Goal: Task Accomplishment & Management: Manage account settings

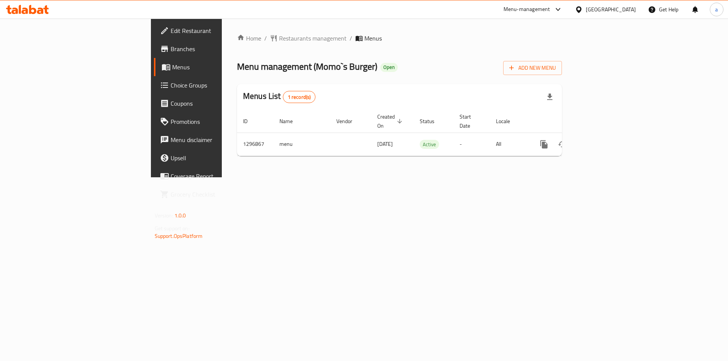
click at [171, 85] on span "Choice Groups" at bounding box center [219, 85] width 96 height 9
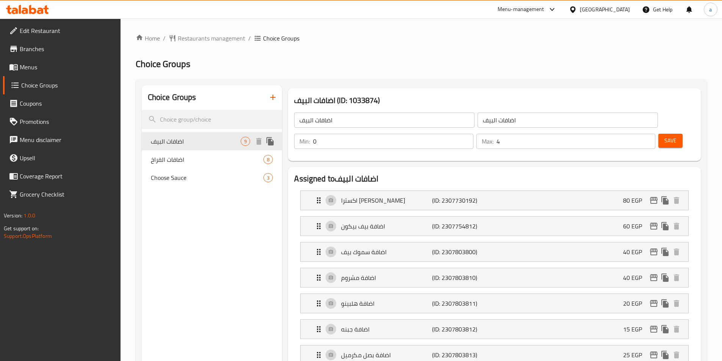
click at [164, 140] on span "اضافات البيف" at bounding box center [196, 141] width 90 height 9
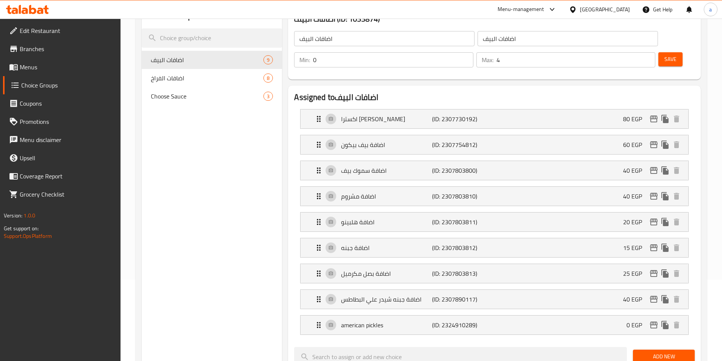
scroll to position [63, 0]
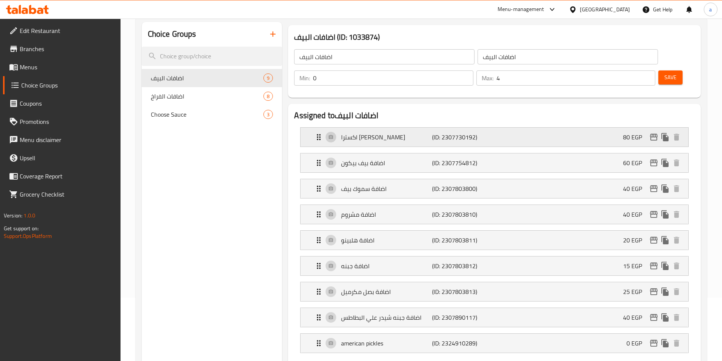
click at [541, 128] on div "اكسترا بيف باتي (ID: 2307730192) 80 EGP" at bounding box center [496, 137] width 365 height 19
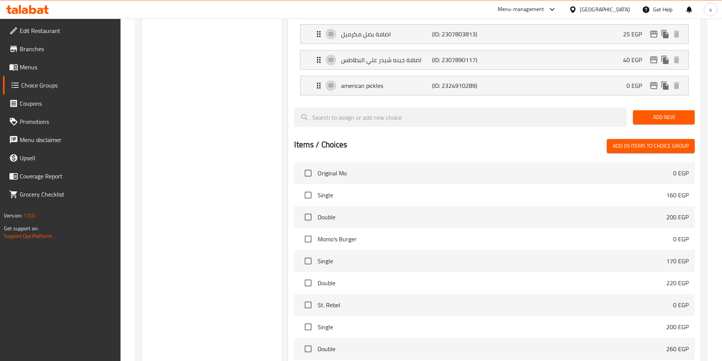
scroll to position [253, 0]
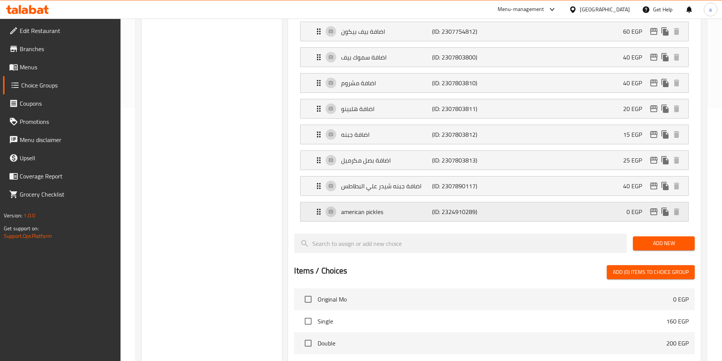
click at [383, 207] on p "american pickles" at bounding box center [386, 211] width 91 height 9
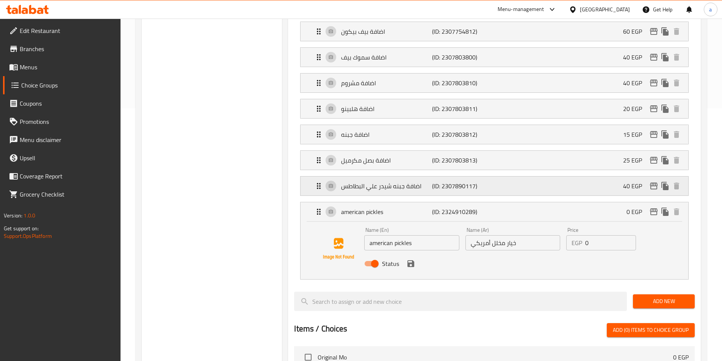
click at [403, 177] on div "اضافة جبنه شيدر علي البطاطس (ID: 2307890117) 40 EGP" at bounding box center [496, 186] width 365 height 19
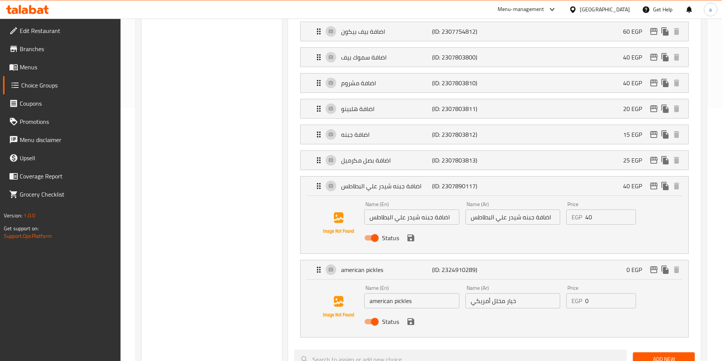
click at [399, 173] on li "اضافة جبنه شيدر علي البطاطس (ID: 2307890117) 40 EGP Name (En) اضافة جبنه شيدر ع…" at bounding box center [494, 215] width 401 height 84
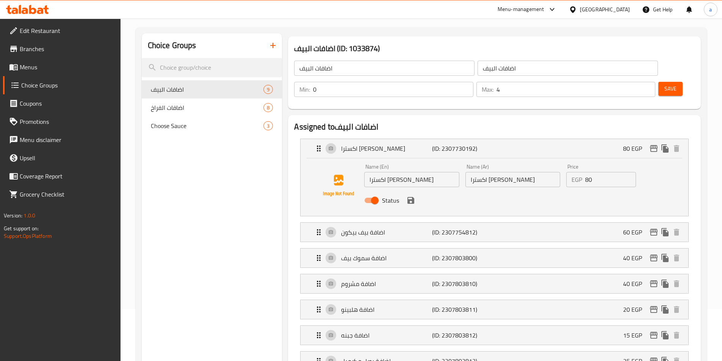
scroll to position [0, 0]
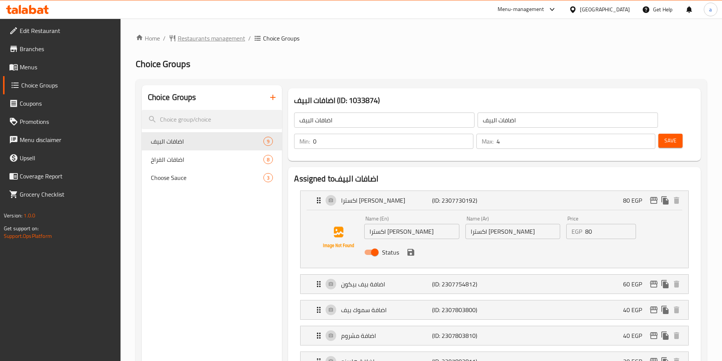
click at [219, 35] on span "Restaurants management" at bounding box center [211, 38] width 67 height 9
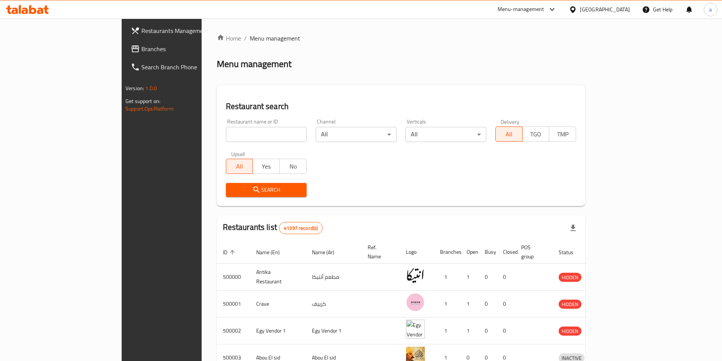
click at [141, 50] on span "Branches" at bounding box center [188, 48] width 95 height 9
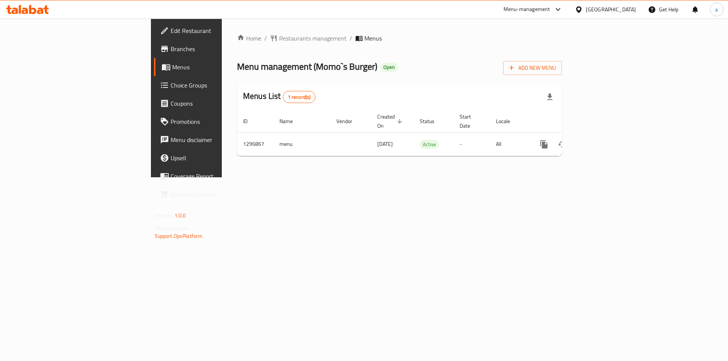
click at [171, 86] on span "Choice Groups" at bounding box center [219, 85] width 96 height 9
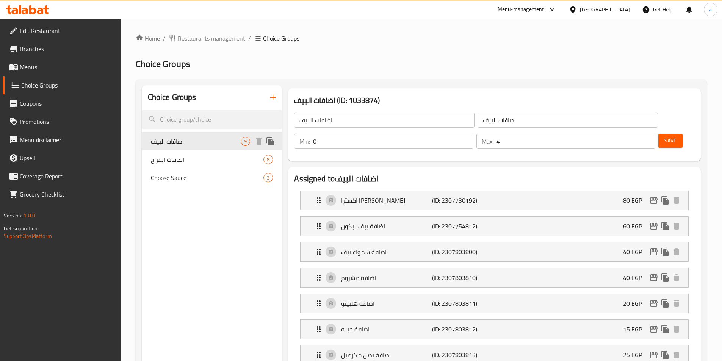
click at [195, 151] on div "اضافات البيف 9 اضافات الفراخ 8 Choose Sauce 3" at bounding box center [212, 159] width 141 height 55
click at [193, 161] on span "اضافات الفراخ" at bounding box center [196, 159] width 90 height 9
type input "اضافات الفراخ"
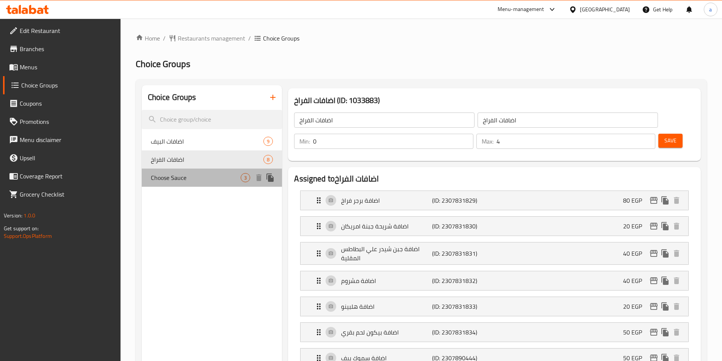
click at [190, 178] on span "Choose Sauce" at bounding box center [196, 177] width 90 height 9
type input "Choose Sauce"
type input "اختر الصلصة"
type input "1"
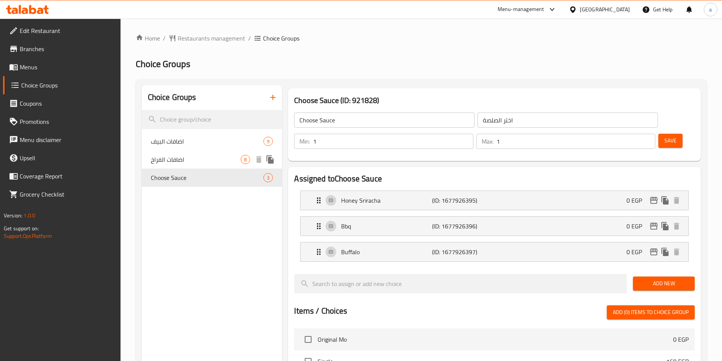
click at [191, 162] on span "اضافات الفراخ" at bounding box center [196, 159] width 90 height 9
type input "اضافات الفراخ"
type input "0"
type input "4"
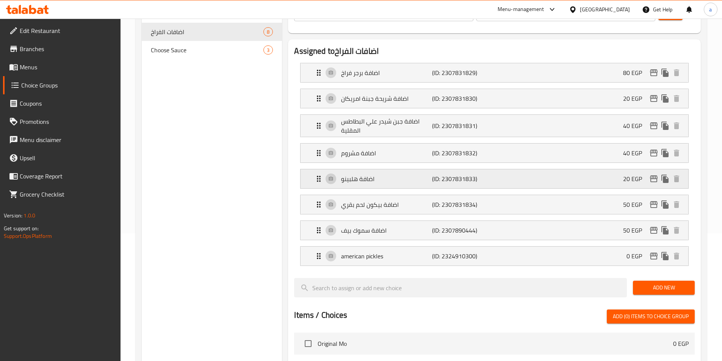
scroll to position [63, 0]
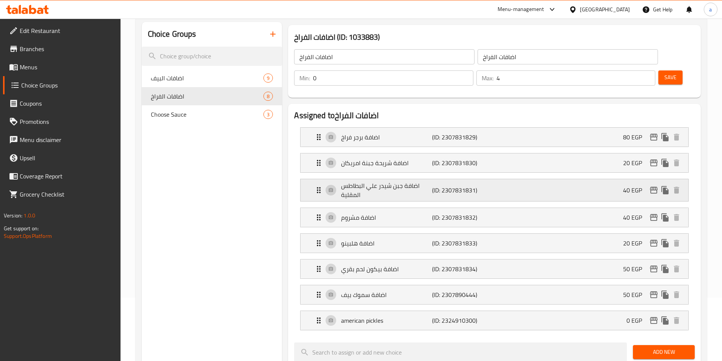
click at [408, 181] on p "اضافة جبن شيدر علي البطاطس المقلية" at bounding box center [386, 190] width 91 height 18
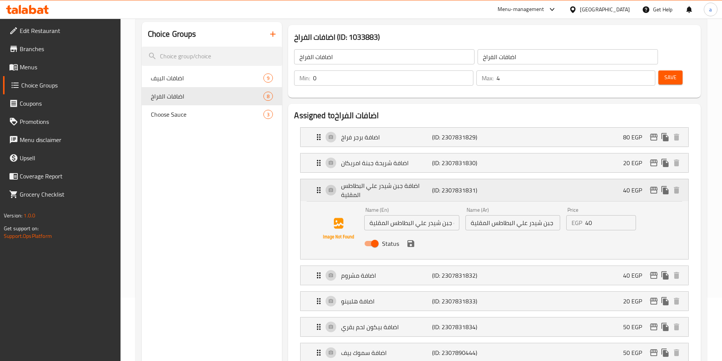
click at [427, 181] on p "اضافة جبن شيدر علي البطاطس المقلية" at bounding box center [386, 190] width 91 height 18
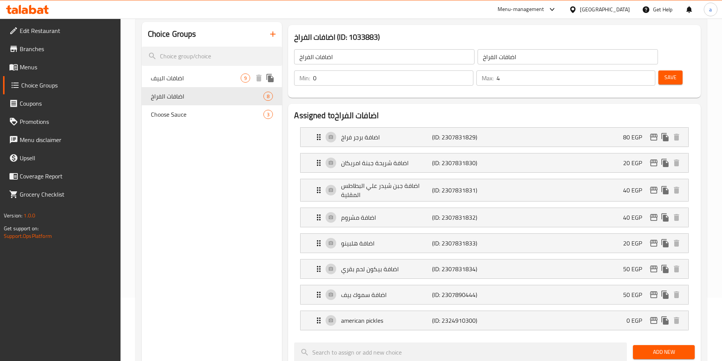
drag, startPoint x: 221, startPoint y: 79, endPoint x: 439, endPoint y: 94, distance: 217.7
click at [221, 79] on span "اضافات البيف" at bounding box center [196, 78] width 90 height 9
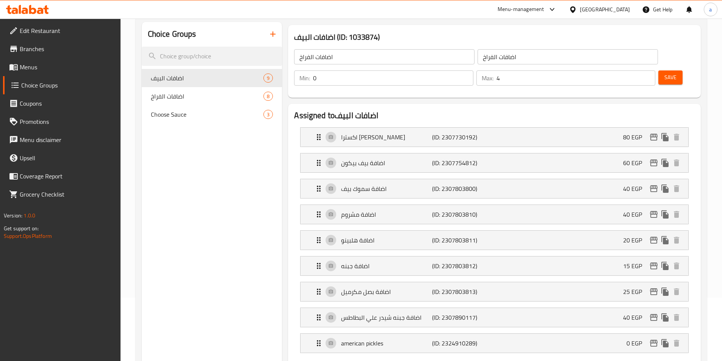
type input "اضافات البيف"
click at [428, 133] on p "اكسترا [PERSON_NAME]" at bounding box center [386, 137] width 91 height 9
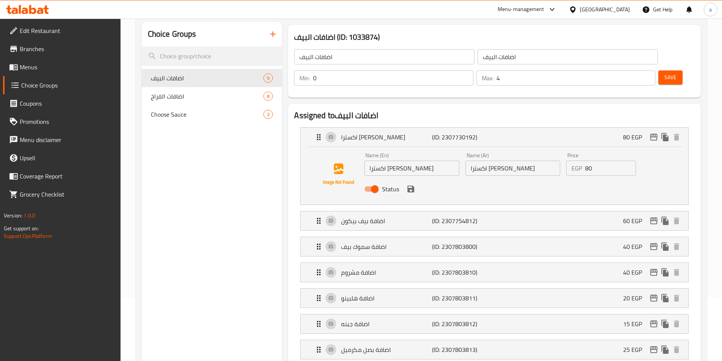
scroll to position [126, 0]
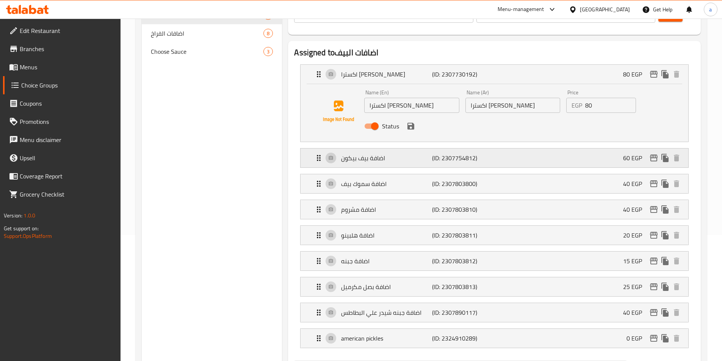
click at [396, 149] on div "اضافة بيف بيكون (ID: 2307754812) 60 EGP" at bounding box center [496, 158] width 365 height 19
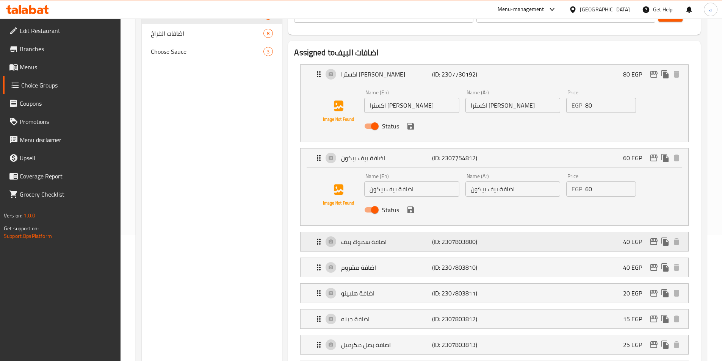
click at [368, 232] on div "اضافة سموك بيف (ID: 2307803800) 40 EGP" at bounding box center [496, 241] width 365 height 19
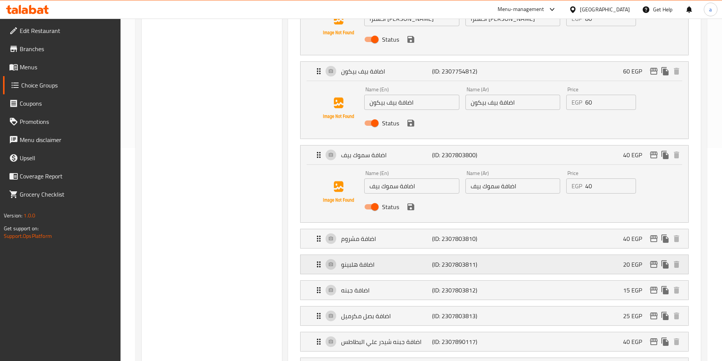
scroll to position [253, 0]
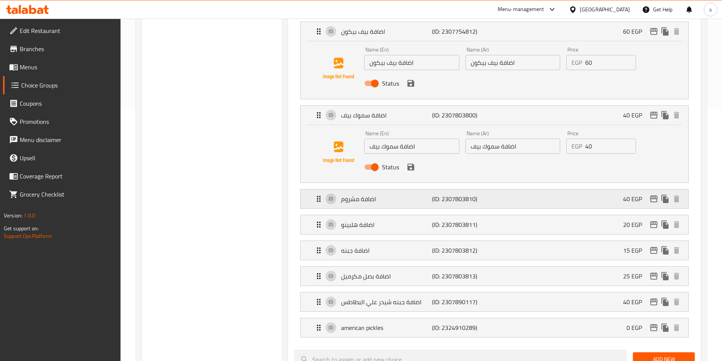
click at [375, 194] on p "اضافة مشروم" at bounding box center [386, 198] width 91 height 9
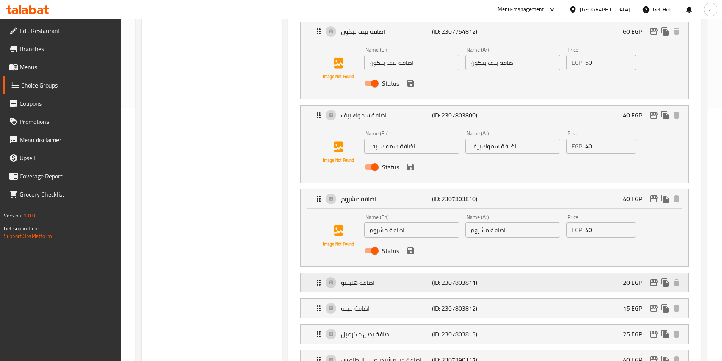
click at [365, 278] on p "اضافة هلبينو" at bounding box center [386, 282] width 91 height 9
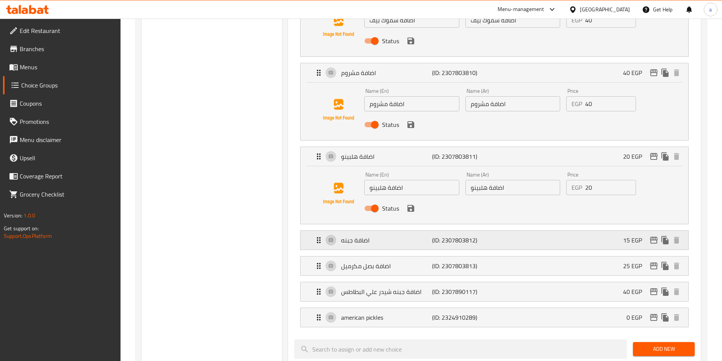
click at [369, 236] on p "اضافة جبنه" at bounding box center [386, 240] width 91 height 9
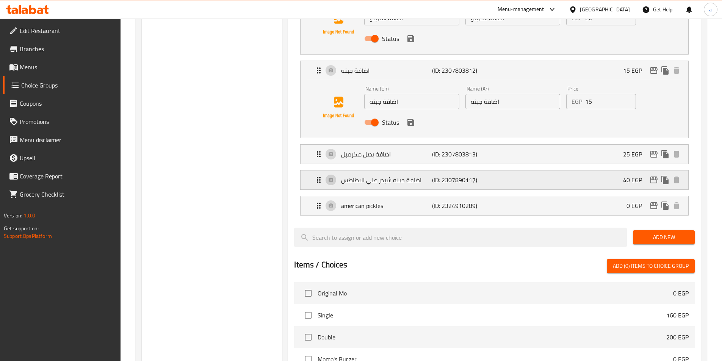
scroll to position [569, 0]
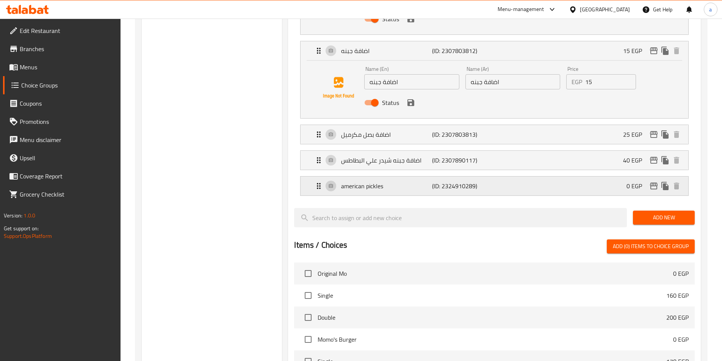
click at [382, 182] on p "american pickles" at bounding box center [386, 186] width 91 height 9
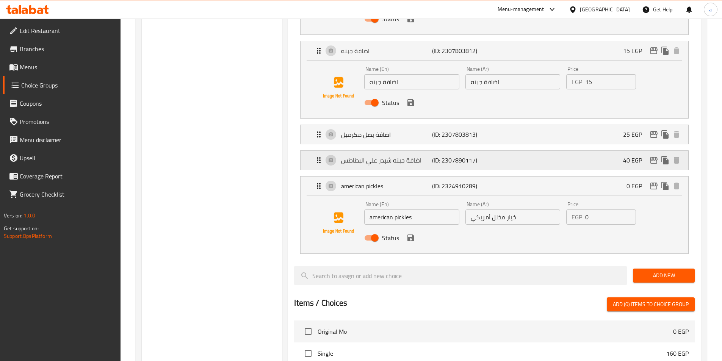
click at [380, 156] on p "اضافة جبنه شيدر علي البطاطس" at bounding box center [386, 160] width 91 height 9
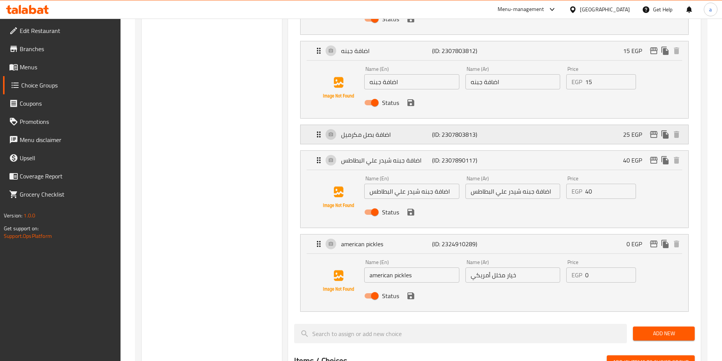
click at [377, 130] on p "اضافة بصل مكرميل" at bounding box center [386, 134] width 91 height 9
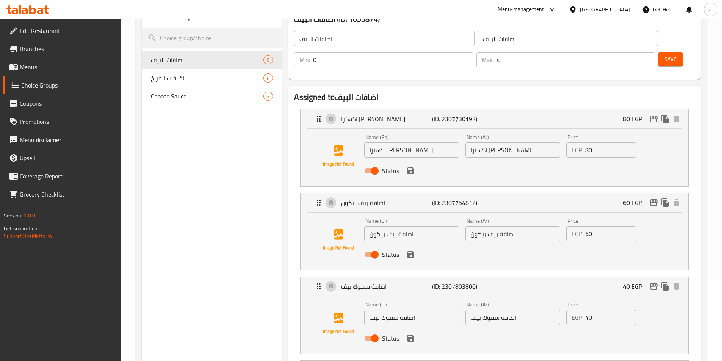
scroll to position [0, 0]
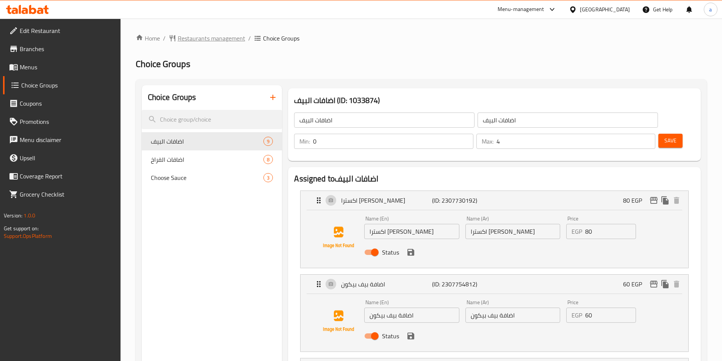
click at [210, 38] on span "Restaurants management" at bounding box center [211, 38] width 67 height 9
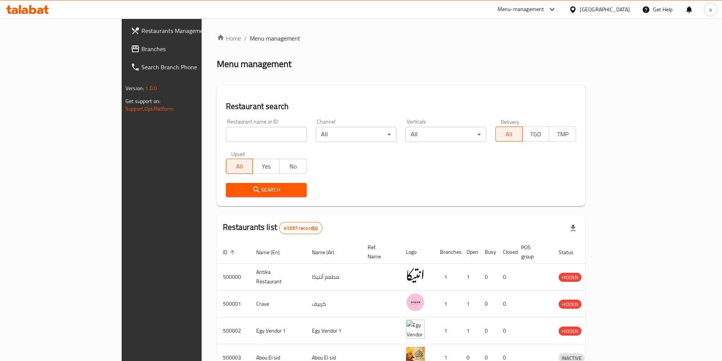
click at [226, 124] on div "Restaurant name or ID Restaurant name or ID" at bounding box center [266, 130] width 81 height 23
click at [226, 135] on input "search" at bounding box center [266, 134] width 81 height 15
paste input "728288"
type input "728288"
click at [125, 40] on link "Branches" at bounding box center [184, 49] width 118 height 18
